Goal: Navigation & Orientation: Find specific page/section

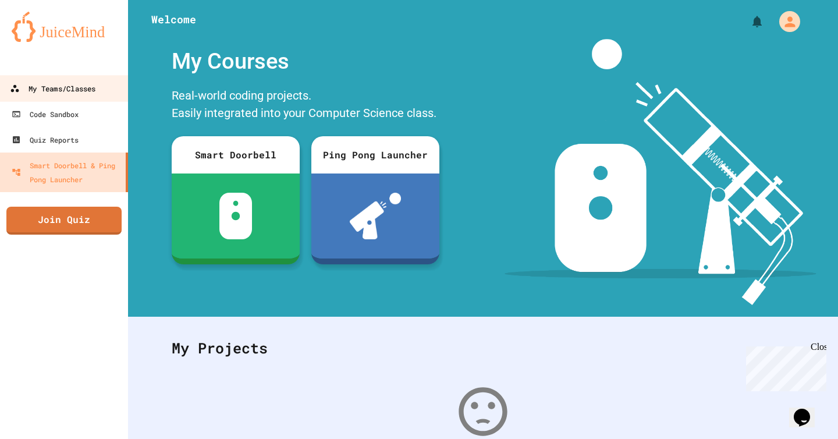
click at [67, 92] on div "My Teams/Classes" at bounding box center [52, 88] width 85 height 15
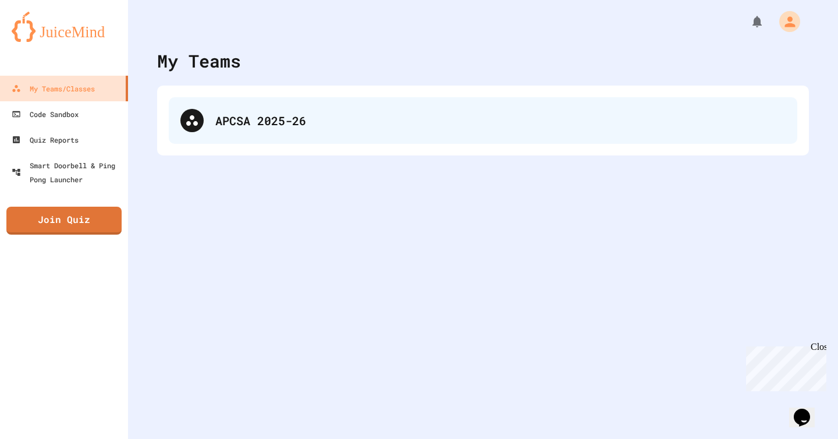
click at [273, 131] on div "APCSA 2025-26" at bounding box center [483, 120] width 628 height 47
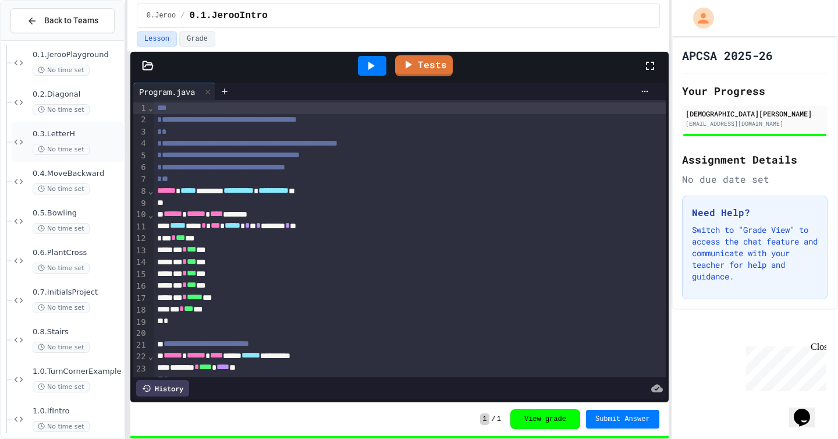
scroll to position [95, 0]
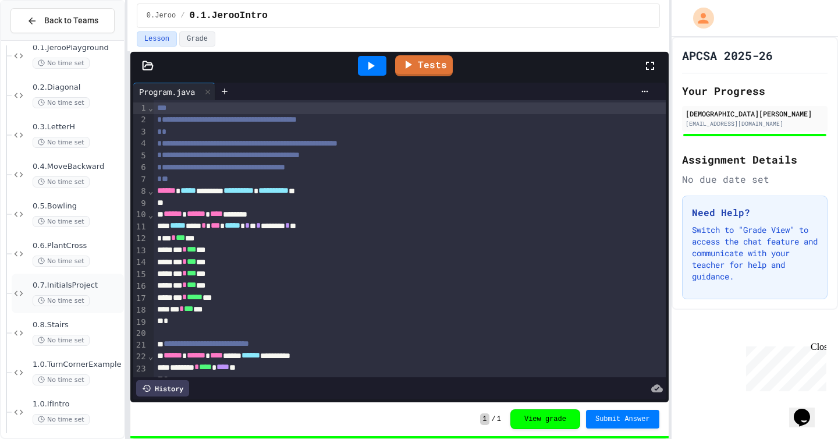
click at [76, 299] on span "No time set" at bounding box center [61, 300] width 57 height 11
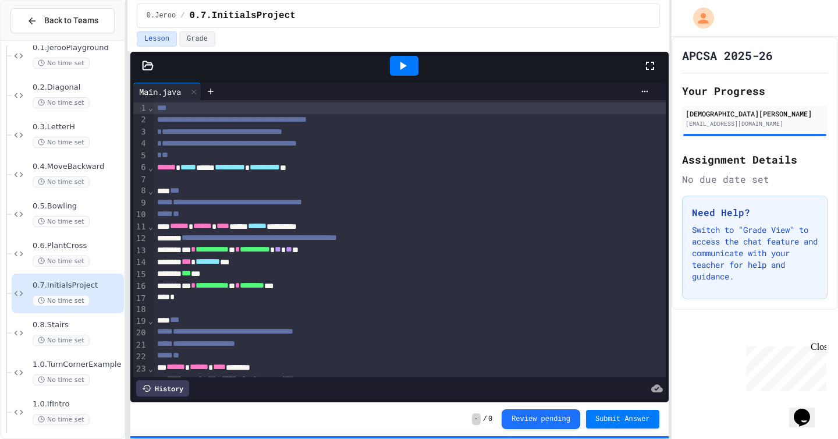
click at [403, 64] on icon at bounding box center [403, 66] width 6 height 8
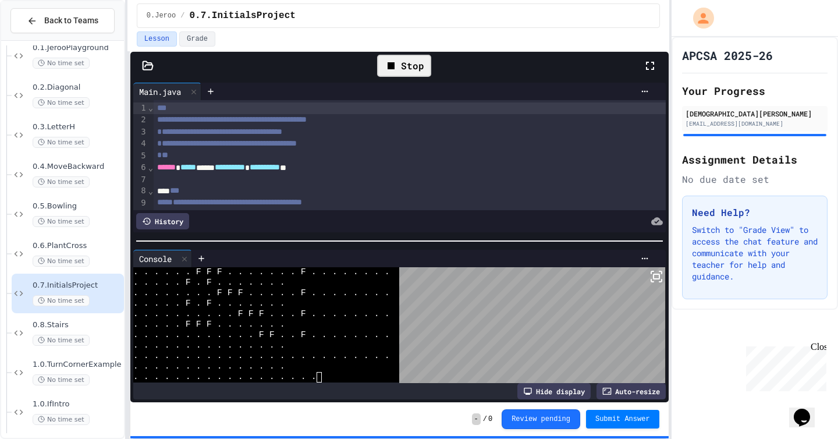
scroll to position [953, 0]
click at [482, 301] on body "**********" at bounding box center [419, 219] width 838 height 439
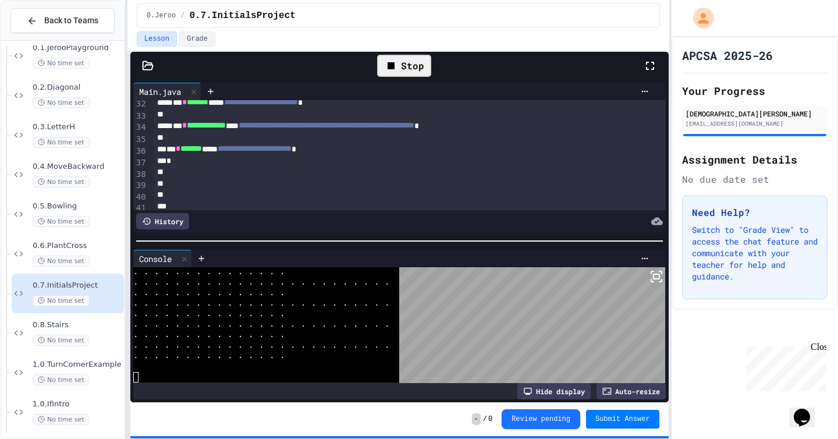
scroll to position [398, 0]
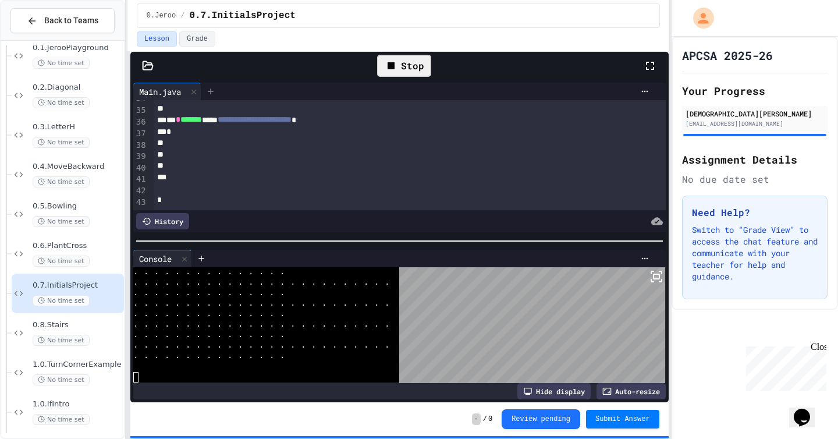
click at [218, 86] on div at bounding box center [210, 91] width 19 height 17
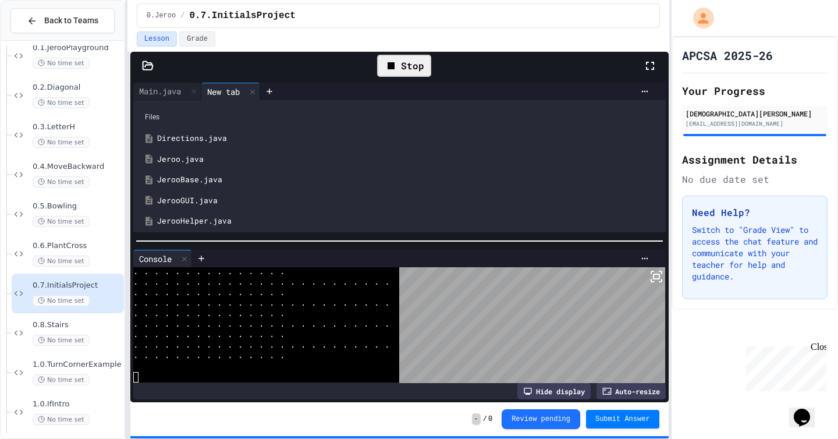
click at [205, 161] on div "Jeroo.java" at bounding box center [407, 160] width 501 height 12
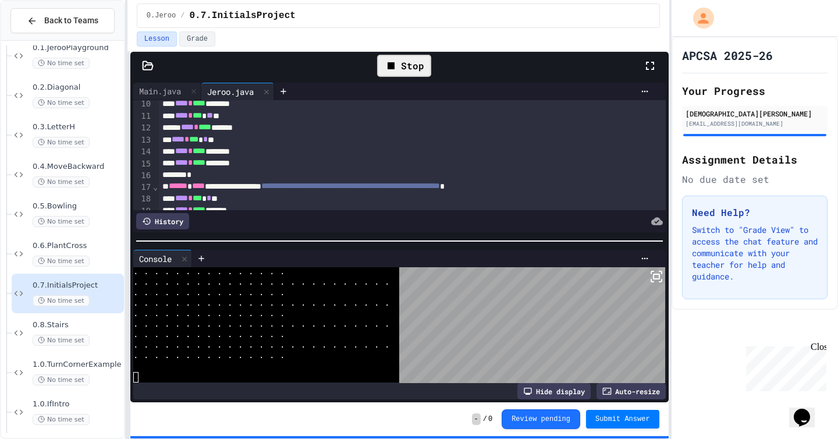
scroll to position [195, 0]
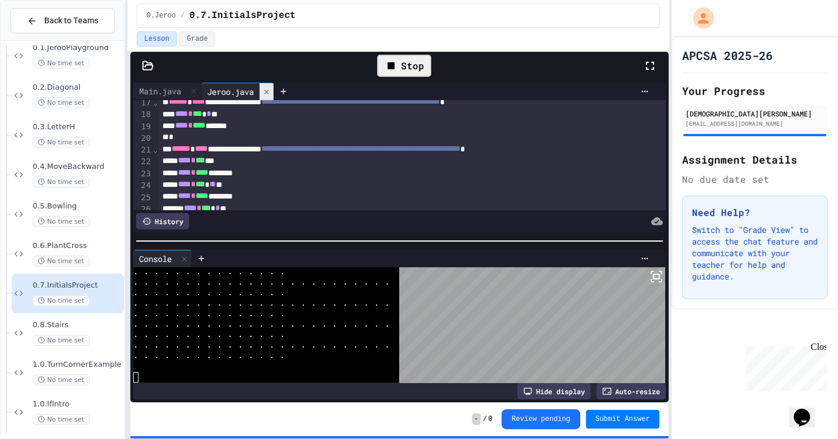
click at [270, 91] on icon at bounding box center [266, 92] width 8 height 8
